Goal: Transaction & Acquisition: Purchase product/service

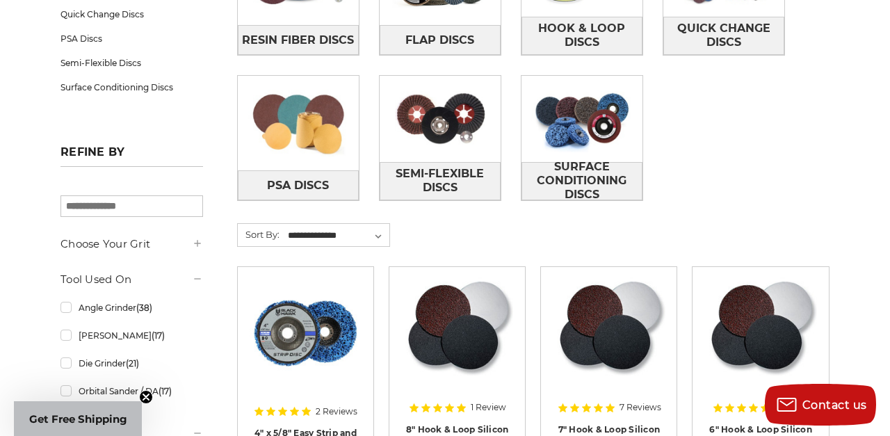
scroll to position [341, 0]
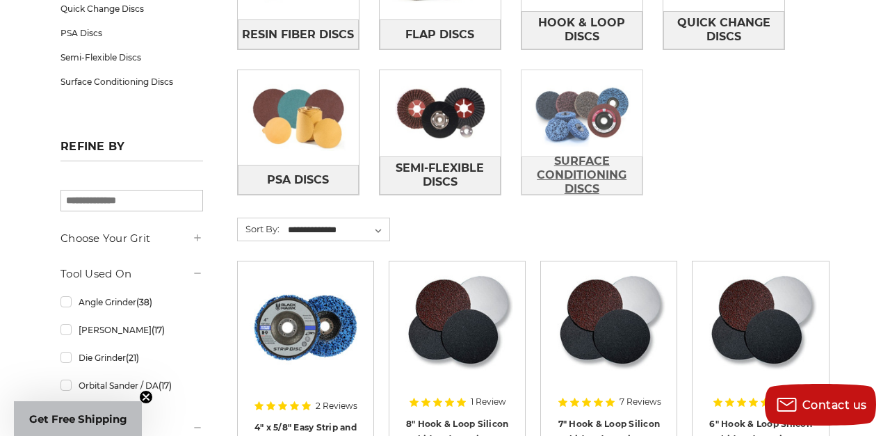
click at [562, 176] on span "Surface Conditioning Discs" at bounding box center [582, 174] width 120 height 51
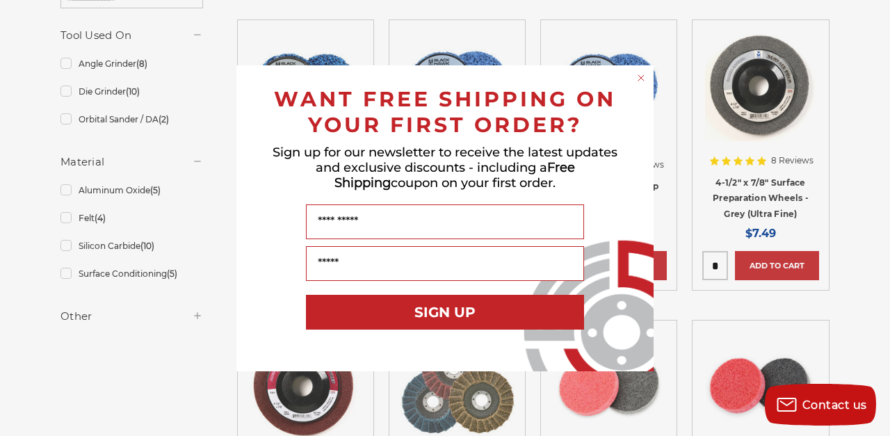
click at [639, 76] on icon "Close dialog" at bounding box center [641, 78] width 6 height 6
